Goal: Transaction & Acquisition: Book appointment/travel/reservation

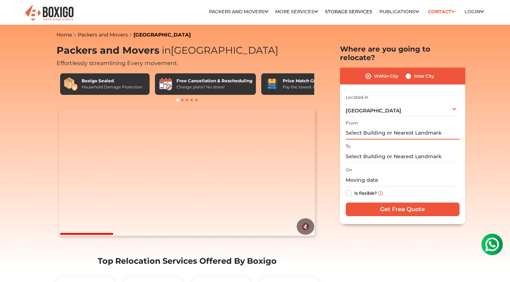
click at [366, 127] on input "text" at bounding box center [403, 133] width 114 height 13
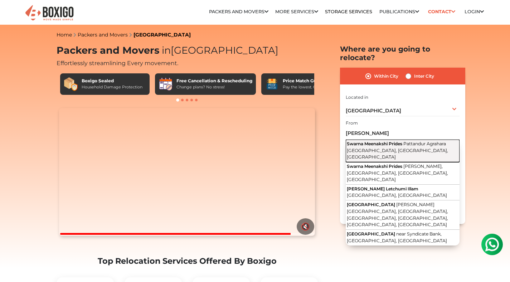
click at [406, 141] on span "Pattandur Agrahara 1st Main Road, Belathur, Kadugodi, Bengaluru, Karnataka" at bounding box center [397, 150] width 101 height 19
type input "Swarna Meenakshi Prides, Pattandur Agrahara 1st Main Road, Belathur, Kadugodi, …"
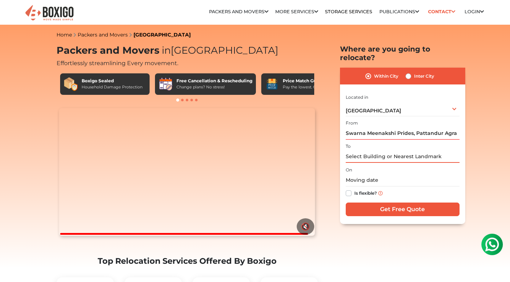
click at [364, 152] on input "text" at bounding box center [403, 156] width 114 height 13
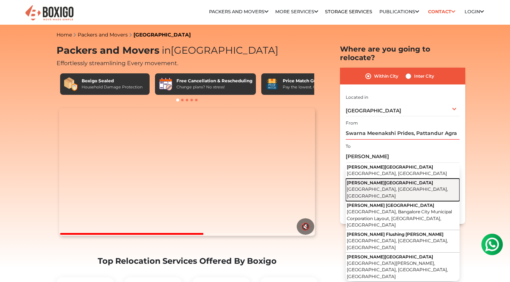
click at [374, 186] on span "Seegehalli Road, Seegehalli, Krishnarajapuram, Bengaluru, Karnataka" at bounding box center [397, 192] width 101 height 12
type input "NITESH FOREST HILLS, Seegehalli Road, Seegehalli, Krishnarajapuram, Bengaluru, …"
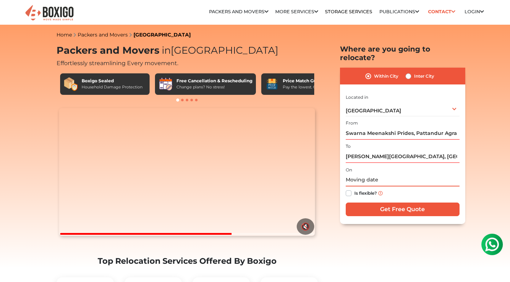
click at [362, 174] on input "text" at bounding box center [403, 180] width 114 height 13
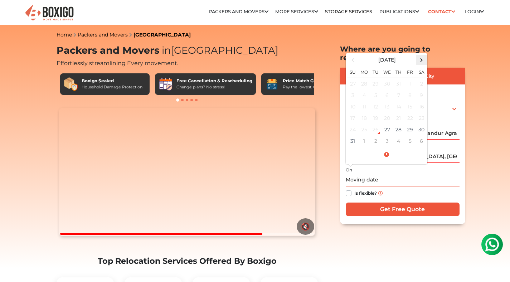
click at [421, 55] on span at bounding box center [422, 60] width 10 height 10
click at [373, 101] on td "16" at bounding box center [375, 106] width 11 height 11
type input "09/16/2025 12:00 AM"
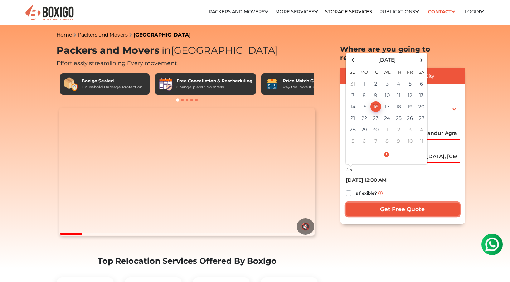
click at [385, 203] on input "Get Free Quote" at bounding box center [403, 210] width 114 height 14
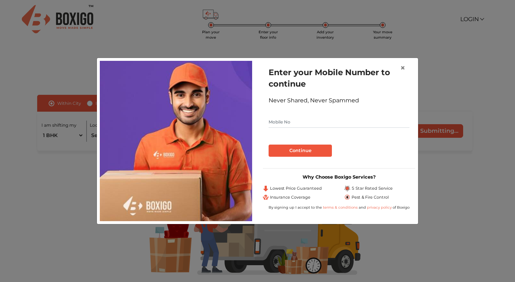
click at [286, 121] on input "text" at bounding box center [339, 121] width 141 height 11
type input "9035845481"
click at [298, 150] on button "Continue" at bounding box center [300, 151] width 63 height 12
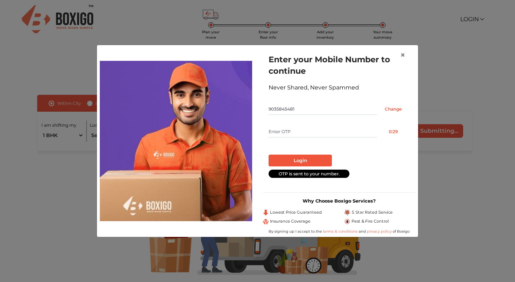
click at [282, 130] on input "text" at bounding box center [323, 131] width 108 height 11
type input "7363"
click at [303, 158] on button "Login" at bounding box center [300, 161] width 63 height 12
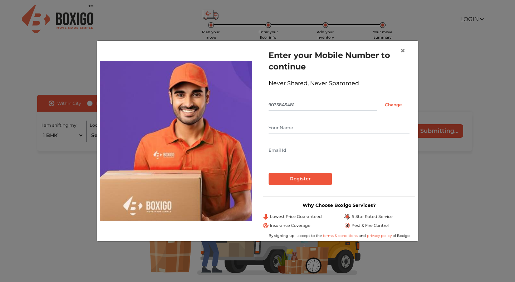
click at [283, 127] on input "text" at bounding box center [339, 127] width 141 height 11
type input "[PERSON_NAME]"
click at [297, 177] on input "Register" at bounding box center [300, 179] width 63 height 12
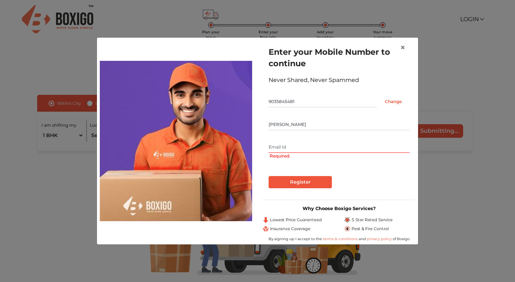
click at [279, 147] on input "text" at bounding box center [339, 146] width 141 height 11
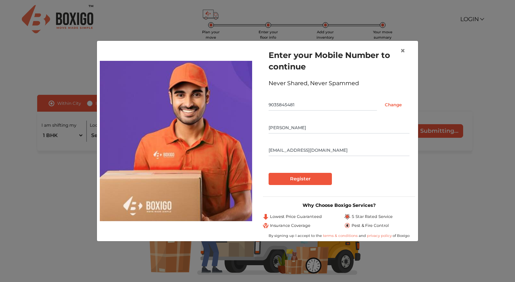
type input "[EMAIL_ADDRESS][DOMAIN_NAME]"
click at [302, 182] on input "Register" at bounding box center [300, 179] width 63 height 12
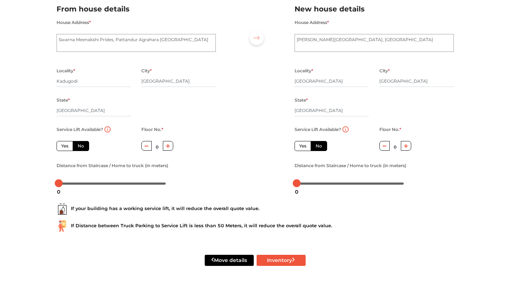
scroll to position [58, 0]
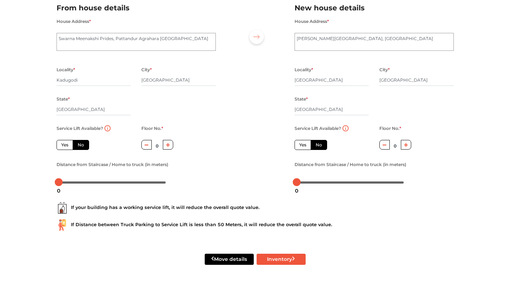
click at [170, 146] on button "button" at bounding box center [168, 145] width 10 height 10
type input "2"
click at [408, 147] on button "button" at bounding box center [406, 145] width 10 height 10
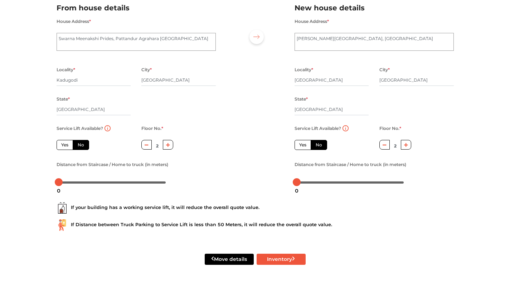
click at [408, 147] on button "button" at bounding box center [406, 145] width 10 height 10
type input "3"
click at [284, 261] on button "Inventory" at bounding box center [281, 259] width 49 height 11
radio input "true"
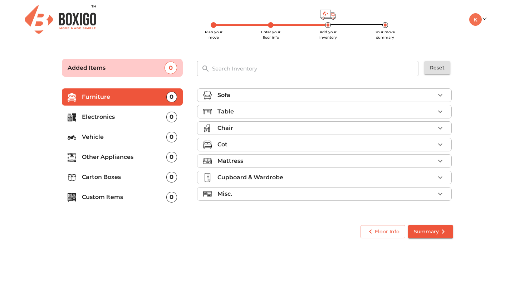
click at [259, 94] on div "Sofa" at bounding box center [327, 95] width 218 height 9
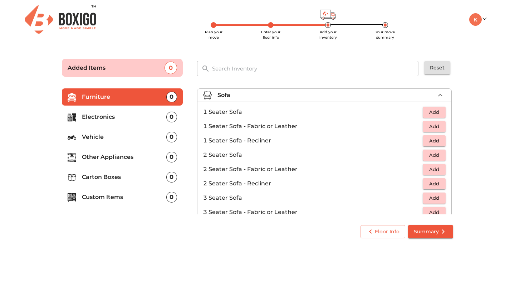
scroll to position [0, 0]
click at [427, 109] on span "Add" at bounding box center [435, 112] width 16 height 8
click at [437, 113] on icon "button" at bounding box center [440, 111] width 9 height 9
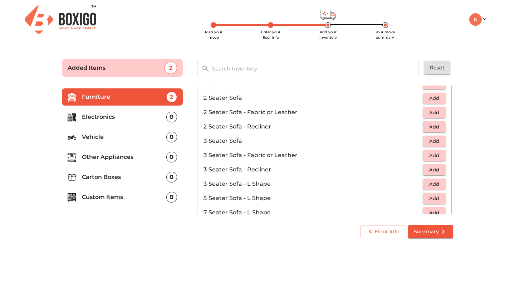
scroll to position [58, 0]
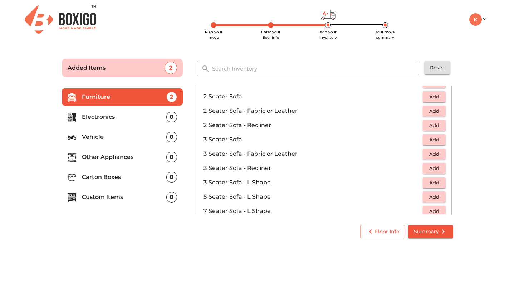
click at [427, 140] on span "Add" at bounding box center [435, 140] width 16 height 8
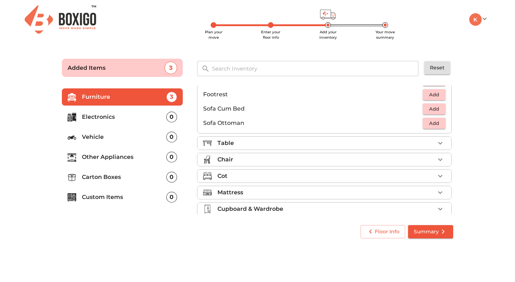
scroll to position [213, 0]
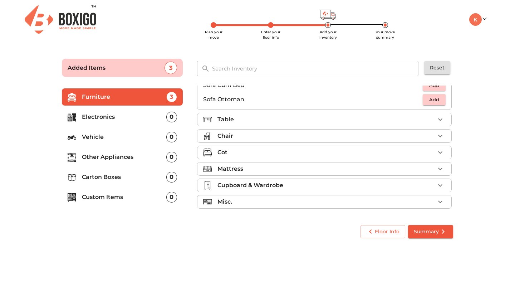
click at [250, 118] on div "Table" at bounding box center [327, 119] width 218 height 9
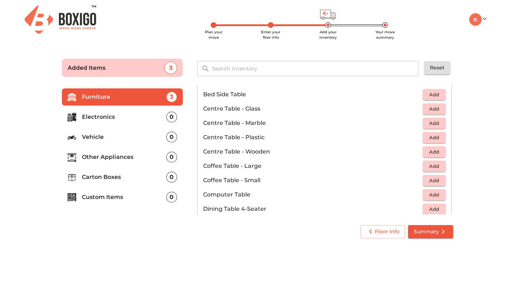
scroll to position [36, 0]
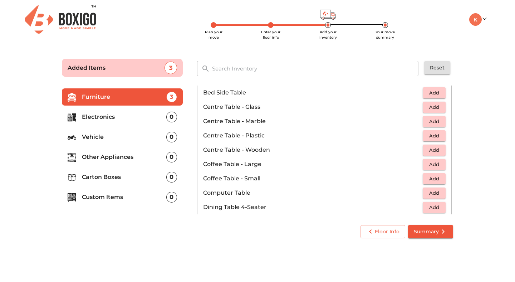
click at [427, 94] on span "Add" at bounding box center [435, 93] width 16 height 8
click at [427, 149] on span "Add" at bounding box center [435, 150] width 16 height 8
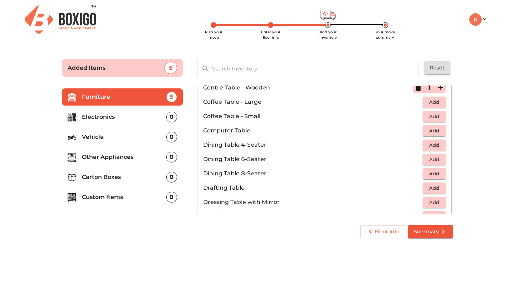
scroll to position [99, 0]
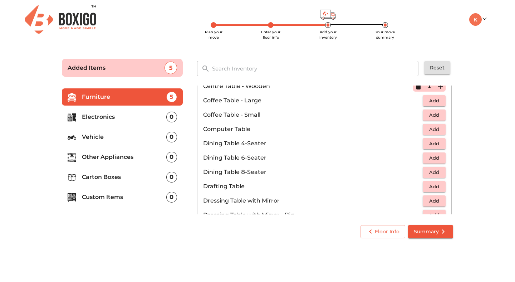
click at [434, 131] on span "Add" at bounding box center [435, 129] width 16 height 8
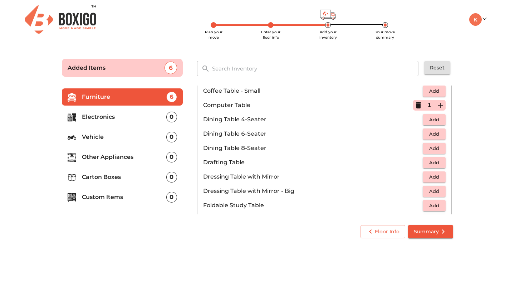
scroll to position [125, 0]
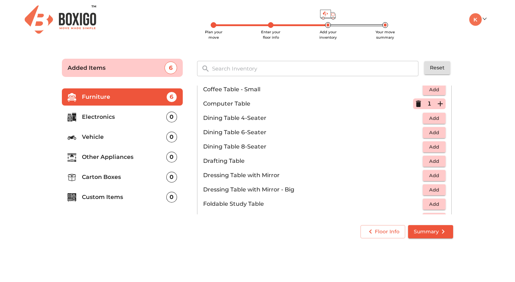
click at [427, 120] on span "Add" at bounding box center [435, 118] width 16 height 8
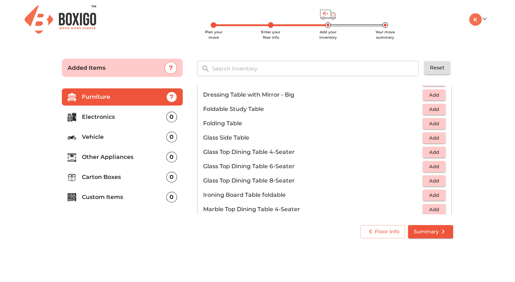
scroll to position [221, 0]
click at [427, 112] on span "Add" at bounding box center [435, 108] width 16 height 8
click at [431, 124] on span "Add" at bounding box center [435, 122] width 16 height 8
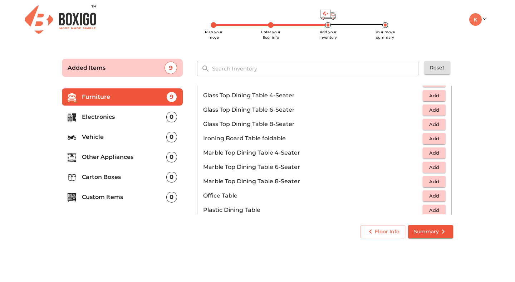
scroll to position [277, 0]
click at [425, 99] on button "Add" at bounding box center [434, 95] width 23 height 11
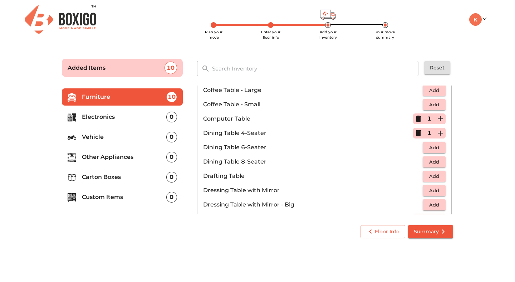
scroll to position [109, 0]
click at [416, 134] on icon "button" at bounding box center [418, 134] width 5 height 6
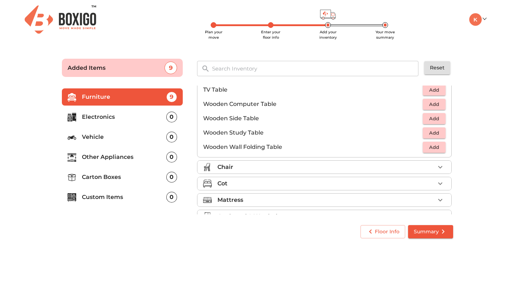
scroll to position [468, 0]
click at [425, 108] on button "Add" at bounding box center [434, 103] width 23 height 11
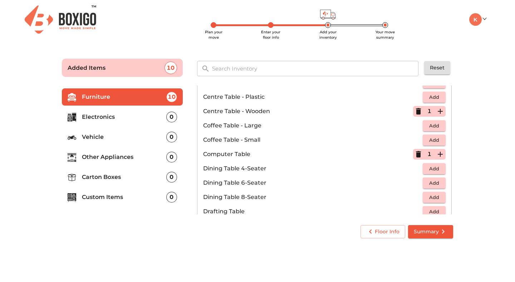
scroll to position [73, 0]
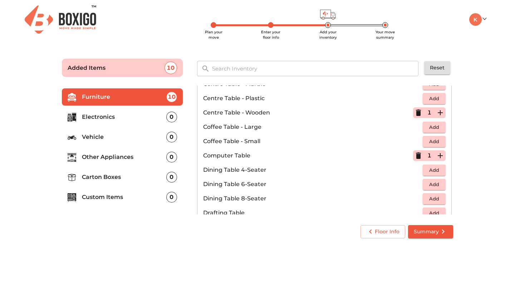
click at [416, 157] on icon "button" at bounding box center [418, 155] width 5 height 6
click at [426, 160] on button "Add" at bounding box center [434, 155] width 23 height 11
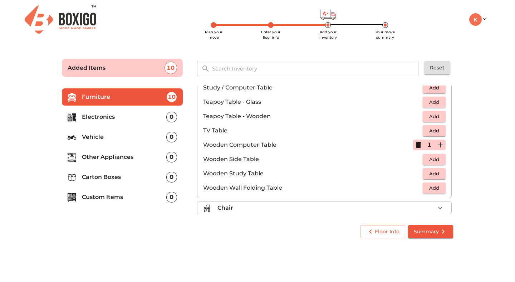
scroll to position [427, 0]
click at [416, 144] on icon "button" at bounding box center [418, 145] width 5 height 6
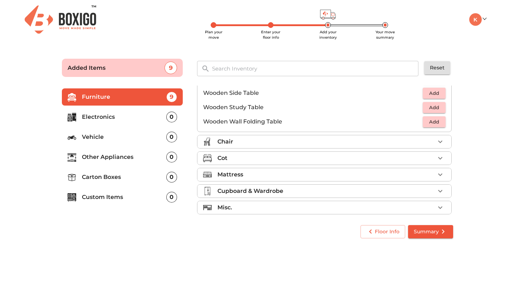
scroll to position [494, 0]
click at [327, 143] on div "Chair" at bounding box center [327, 141] width 218 height 9
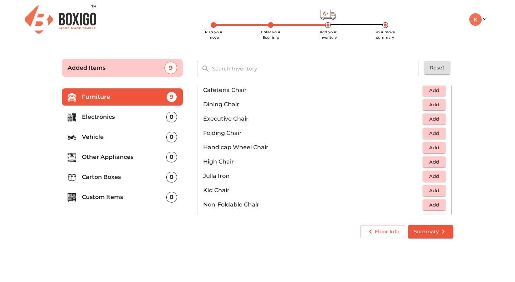
scroll to position [128, 0]
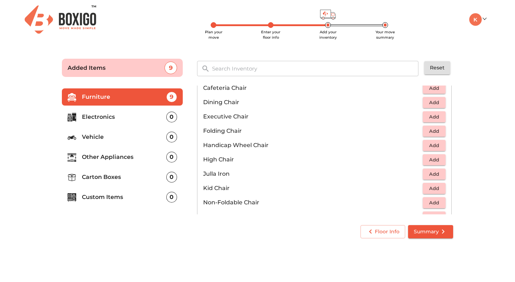
click at [427, 106] on span "Add" at bounding box center [435, 102] width 16 height 8
click at [440, 102] on icon "button" at bounding box center [440, 102] width 9 height 9
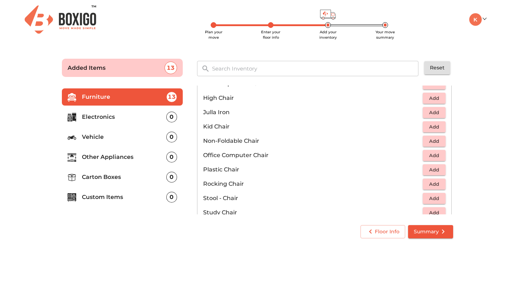
scroll to position [191, 0]
click at [427, 129] on span "Add" at bounding box center [435, 126] width 16 height 8
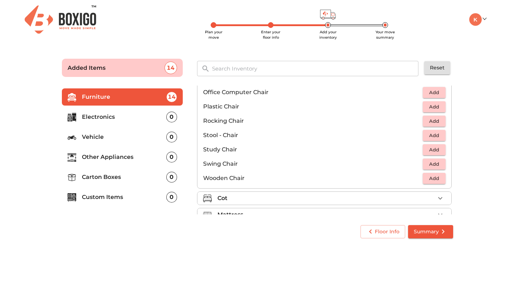
scroll to position [253, 0]
click at [433, 111] on button "Add" at bounding box center [434, 106] width 23 height 11
click at [433, 111] on div "1" at bounding box center [429, 106] width 33 height 11
click at [437, 108] on icon "button" at bounding box center [440, 106] width 9 height 9
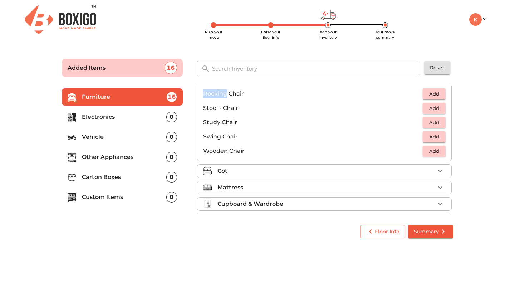
scroll to position [281, 0]
click at [431, 138] on span "Add" at bounding box center [435, 136] width 16 height 8
click at [416, 137] on icon "button" at bounding box center [418, 136] width 5 height 6
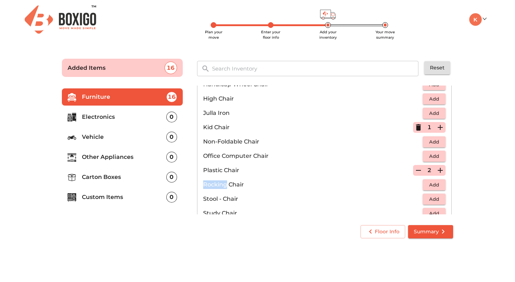
scroll to position [188, 0]
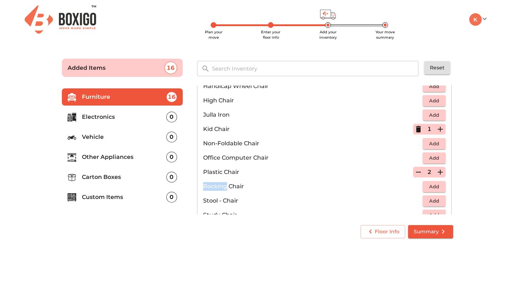
click at [427, 157] on span "Add" at bounding box center [435, 158] width 16 height 8
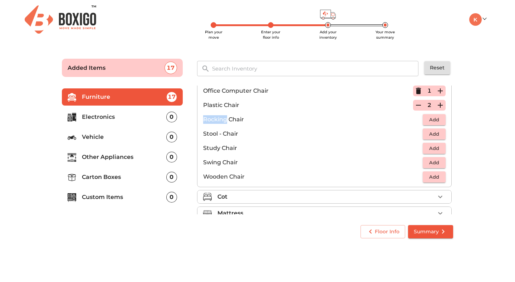
scroll to position [299, 0]
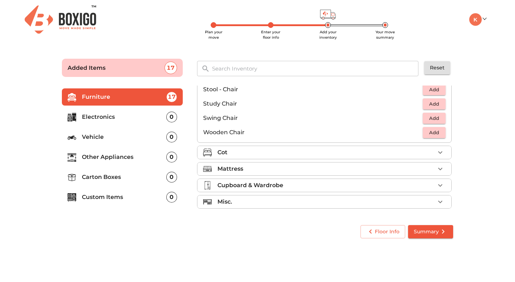
click at [302, 152] on div "Cot" at bounding box center [327, 152] width 218 height 9
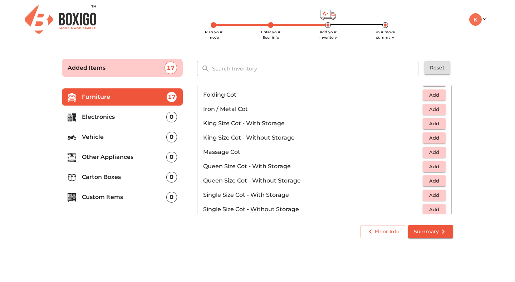
scroll to position [166, 0]
click at [427, 113] on span "Add" at bounding box center [435, 110] width 16 height 8
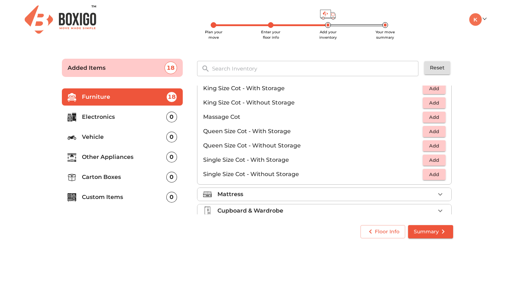
scroll to position [209, 0]
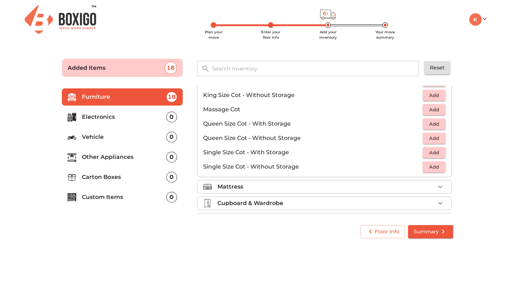
click at [427, 126] on span "Add" at bounding box center [435, 124] width 16 height 8
click at [430, 170] on span "Add" at bounding box center [435, 167] width 16 height 8
click at [360, 188] on div "Mattress" at bounding box center [327, 186] width 218 height 9
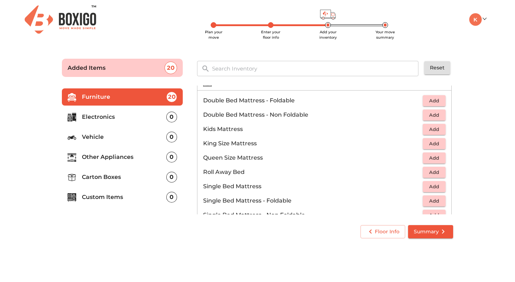
scroll to position [78, 0]
click at [427, 117] on span "Add" at bounding box center [435, 115] width 16 height 8
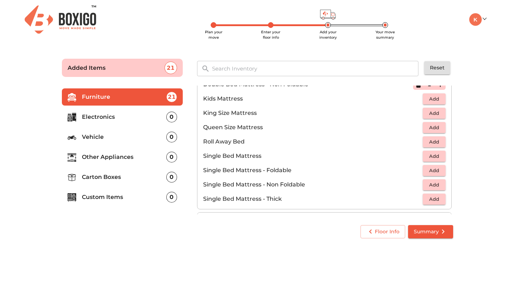
scroll to position [109, 0]
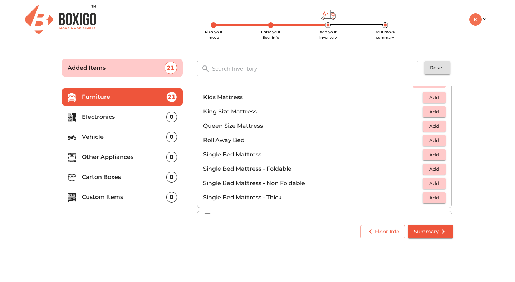
click at [427, 128] on span "Add" at bounding box center [435, 126] width 16 height 8
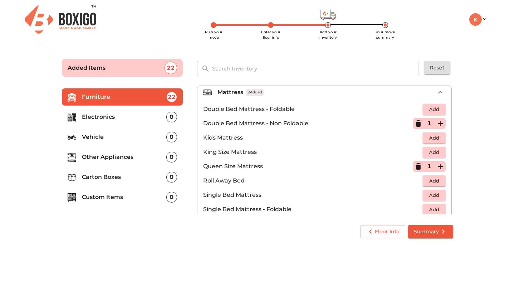
scroll to position [69, 0]
click at [416, 121] on icon "button" at bounding box center [418, 123] width 5 height 6
click at [438, 164] on icon "button" at bounding box center [440, 166] width 5 height 5
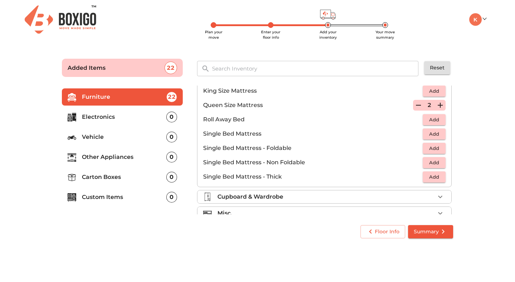
scroll to position [141, 0]
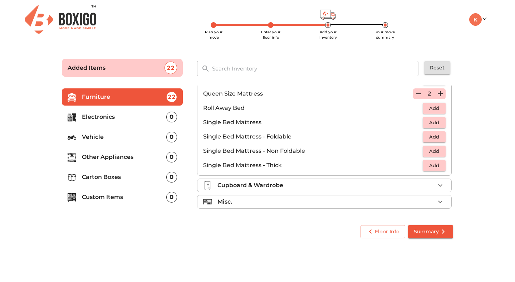
click at [435, 109] on span "Add" at bounding box center [435, 108] width 16 height 8
click at [436, 109] on icon "button" at bounding box center [440, 108] width 9 height 9
click at [414, 107] on icon "button" at bounding box center [418, 108] width 9 height 9
click at [416, 107] on icon "button" at bounding box center [418, 108] width 5 height 6
click at [427, 135] on span "Add" at bounding box center [435, 137] width 16 height 8
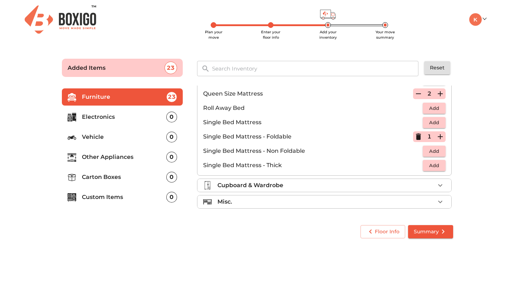
click at [438, 137] on icon "button" at bounding box center [440, 136] width 9 height 9
click at [281, 186] on p "Cupboard & Wardrobe" at bounding box center [251, 185] width 66 height 9
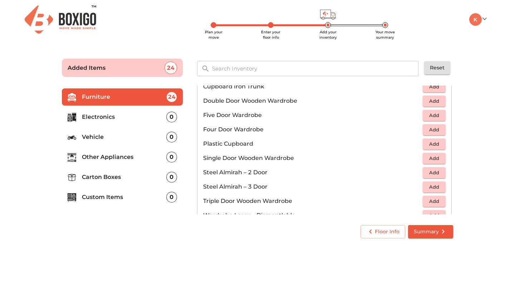
scroll to position [153, 0]
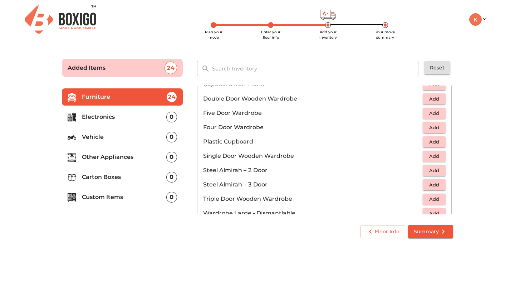
click at [427, 111] on span "Add" at bounding box center [435, 113] width 16 height 8
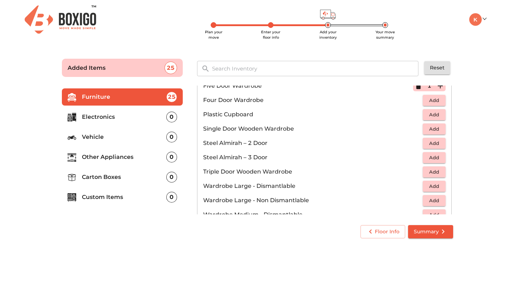
scroll to position [184, 0]
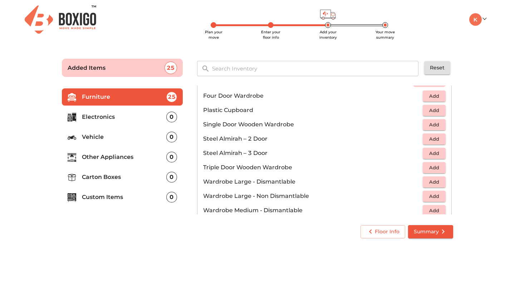
click at [427, 112] on span "Add" at bounding box center [435, 110] width 16 height 8
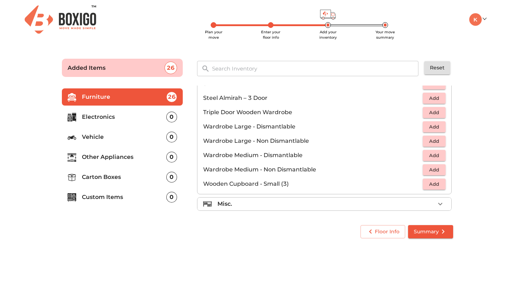
scroll to position [242, 0]
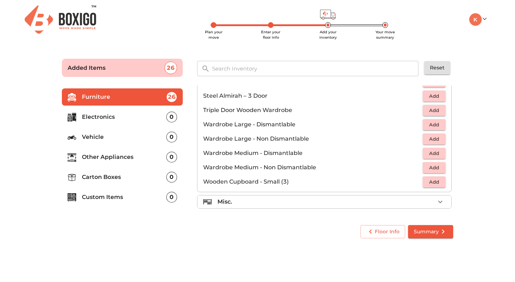
click at [278, 204] on div "Misc." at bounding box center [327, 202] width 218 height 9
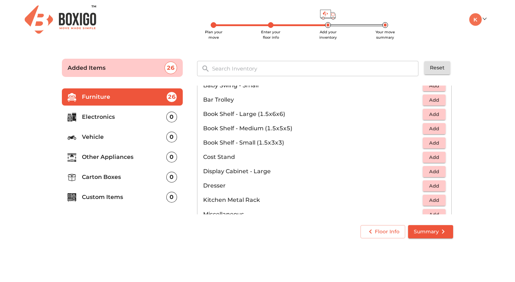
scroll to position [156, 0]
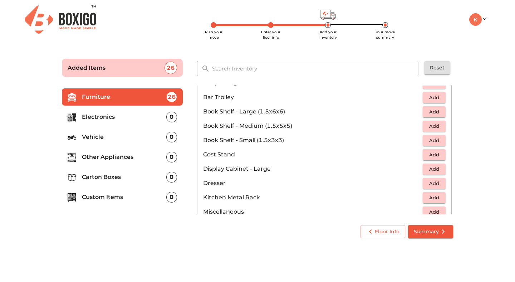
click at [427, 114] on span "Add" at bounding box center [435, 112] width 16 height 8
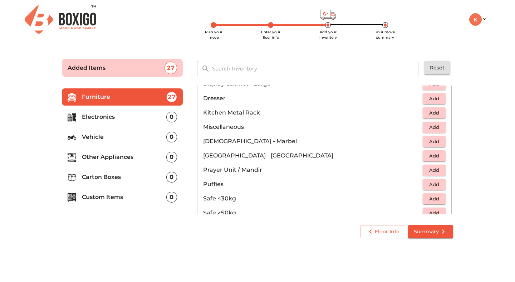
scroll to position [244, 0]
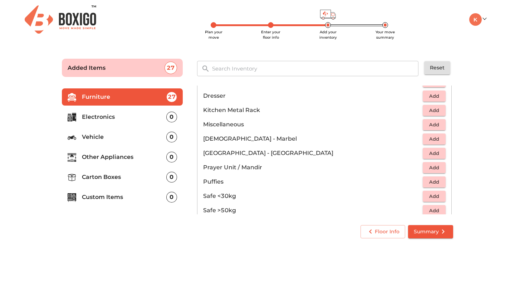
click at [423, 115] on button "Add" at bounding box center [434, 110] width 23 height 11
click at [428, 155] on span "Add" at bounding box center [435, 153] width 16 height 8
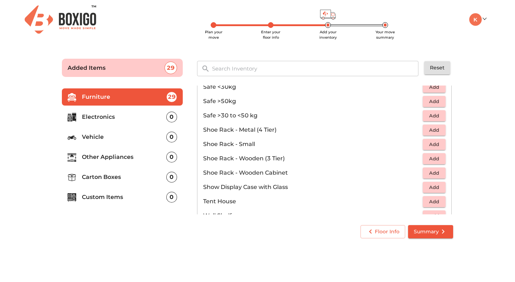
scroll to position [357, 0]
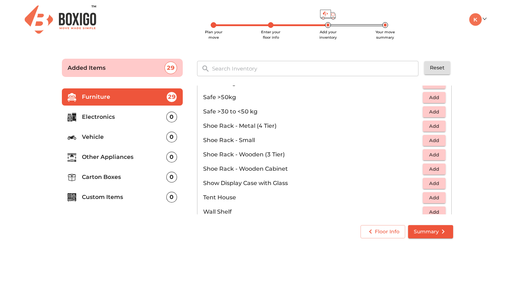
click at [427, 125] on span "Add" at bounding box center [435, 126] width 16 height 8
click at [428, 153] on span "Add" at bounding box center [435, 155] width 16 height 8
click at [427, 170] on span "Add" at bounding box center [435, 169] width 16 height 8
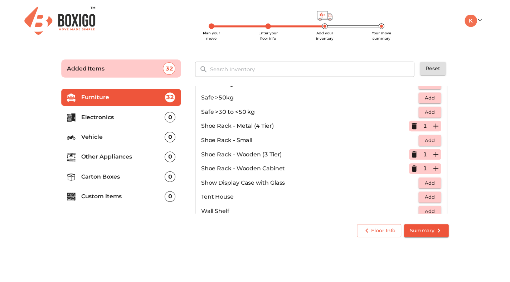
scroll to position [385, 0]
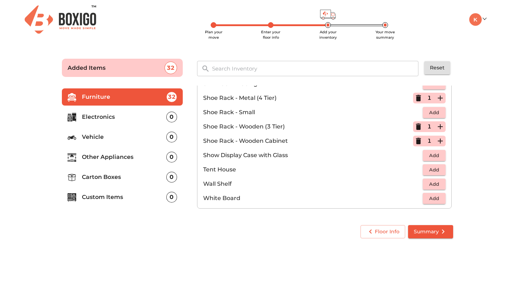
click at [424, 232] on span "Summary" at bounding box center [431, 231] width 34 height 9
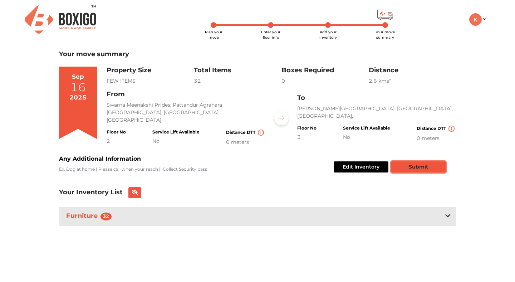
click at [422, 166] on button "Submit" at bounding box center [418, 166] width 54 height 11
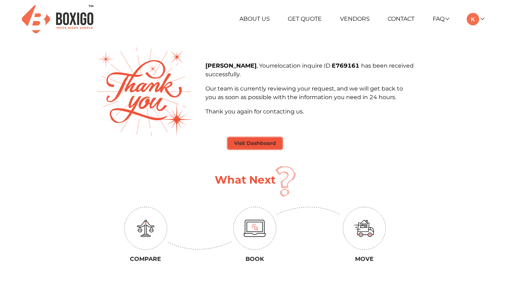
click at [247, 141] on button "Visit Dashboard" at bounding box center [255, 143] width 54 height 11
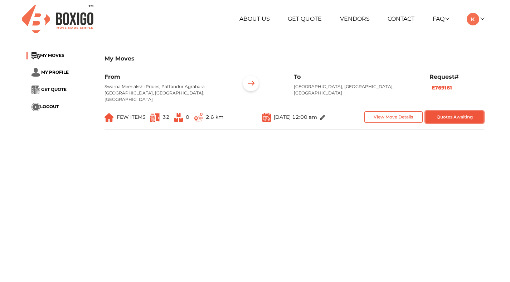
click at [448, 111] on button "Quotes Awaiting" at bounding box center [454, 117] width 58 height 12
click at [381, 113] on button "View Move Details" at bounding box center [393, 117] width 58 height 12
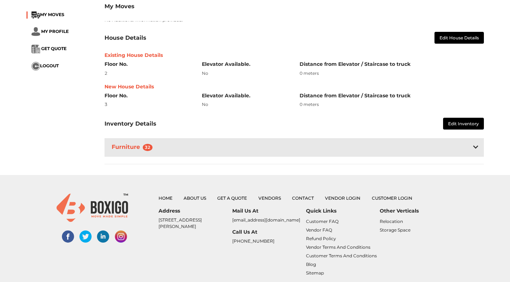
scroll to position [139, 0]
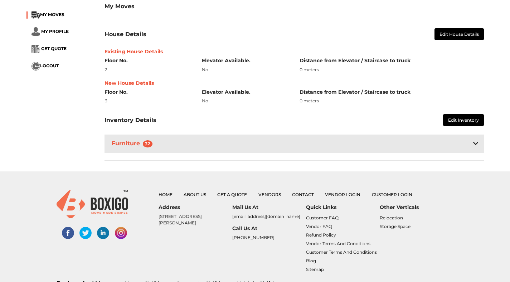
click at [476, 142] on icon at bounding box center [475, 143] width 5 height 3
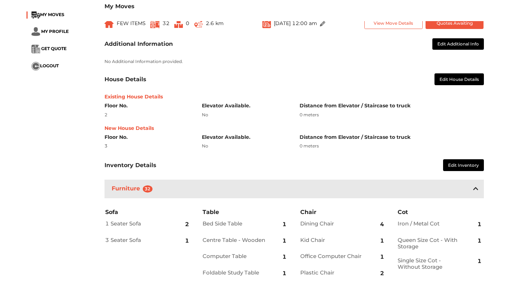
scroll to position [0, 0]
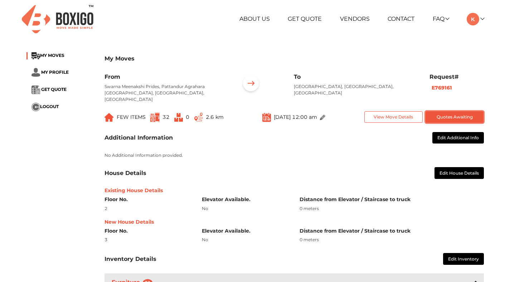
click at [457, 111] on button "Quotes Awaiting" at bounding box center [454, 117] width 58 height 12
click at [250, 85] on img at bounding box center [251, 84] width 22 height 22
click at [444, 111] on button "Quotes Awaiting" at bounding box center [454, 117] width 58 height 12
